Goal: Navigation & Orientation: Find specific page/section

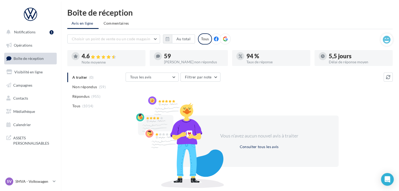
click at [22, 59] on span "Boîte de réception" at bounding box center [29, 58] width 30 height 5
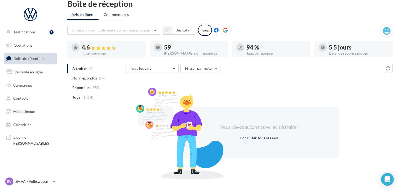
scroll to position [17, 0]
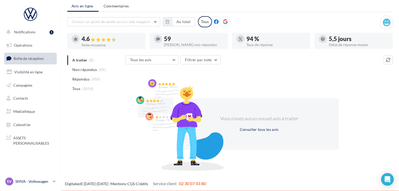
click at [26, 181] on p "SMVA - Volkswagen" at bounding box center [32, 181] width 35 height 5
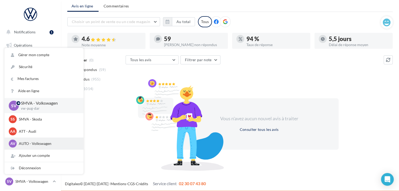
click at [28, 141] on p "AUTO - Volkswagen" at bounding box center [48, 143] width 58 height 5
